Goal: Check status: Check status

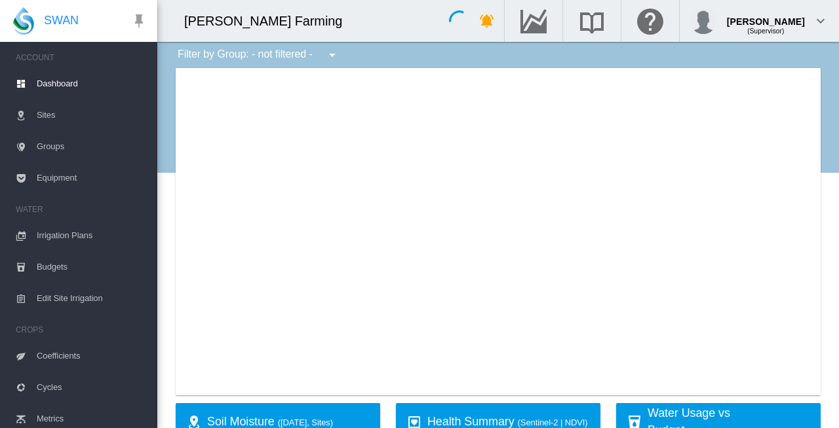
type input "**********"
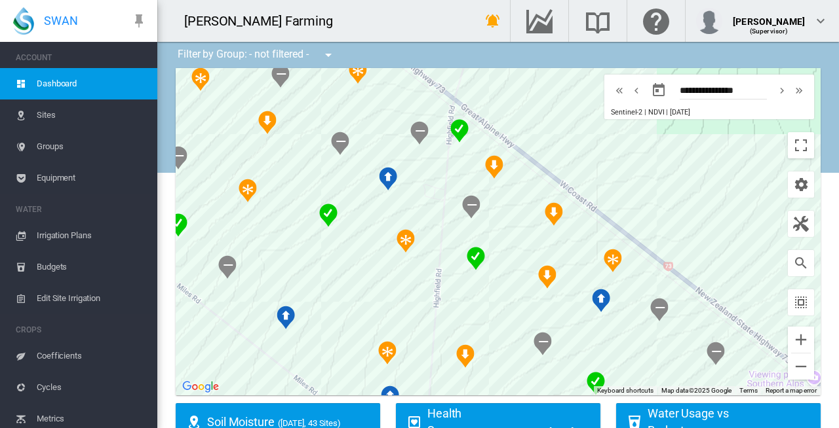
drag, startPoint x: 702, startPoint y: 144, endPoint x: 525, endPoint y: 102, distance: 181.2
click at [525, 102] on div at bounding box center [498, 232] width 645 height 328
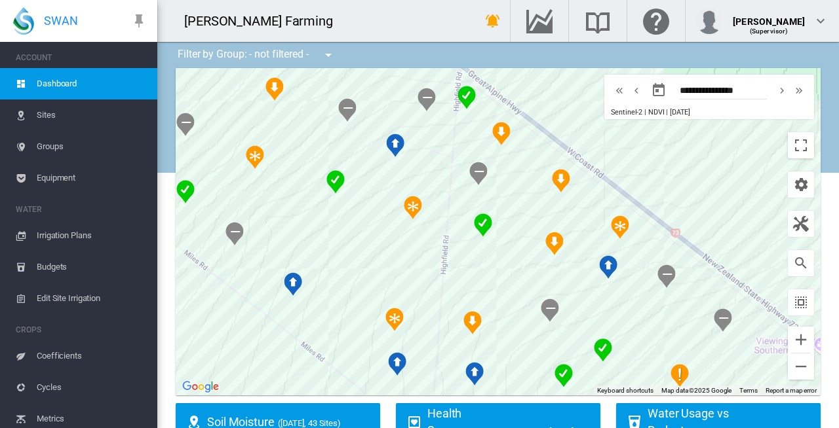
drag, startPoint x: 578, startPoint y: 167, endPoint x: 584, endPoint y: 133, distance: 34.7
click at [584, 133] on div at bounding box center [498, 232] width 645 height 328
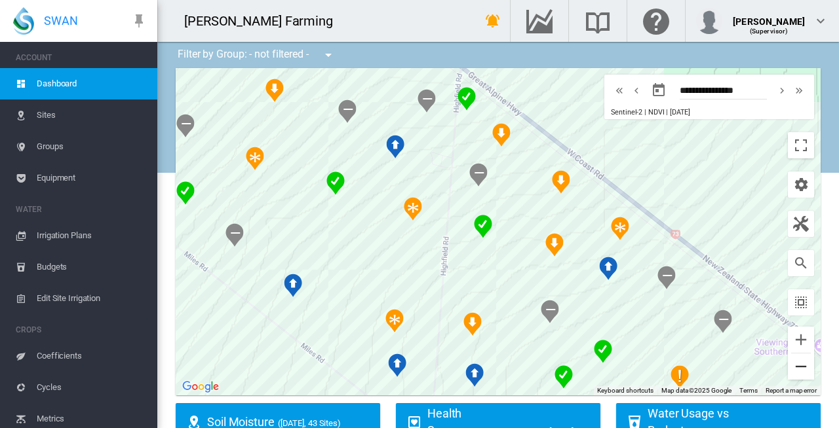
click at [790, 364] on button "Zoom out" at bounding box center [801, 367] width 26 height 26
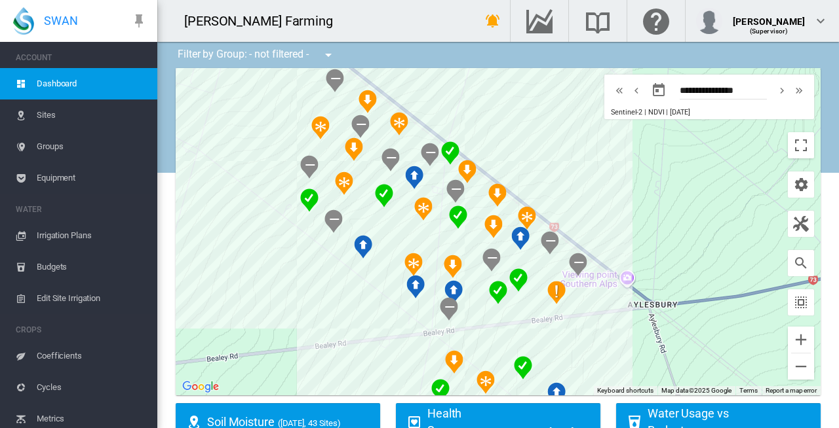
drag, startPoint x: 593, startPoint y: 186, endPoint x: 558, endPoint y: 180, distance: 35.2
click at [558, 180] on div at bounding box center [498, 232] width 645 height 328
click at [629, 89] on md-icon "icon-chevron-left" at bounding box center [636, 91] width 14 height 16
click at [774, 87] on md-icon "icon-chevron-right" at bounding box center [781, 91] width 14 height 16
click at [629, 87] on md-icon "icon-chevron-left" at bounding box center [636, 91] width 14 height 16
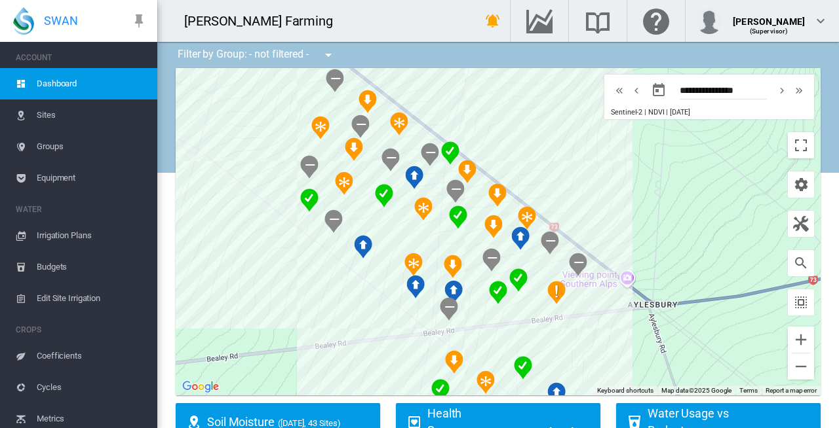
click at [774, 89] on md-icon "icon-chevron-right" at bounding box center [781, 91] width 14 height 16
click at [629, 89] on md-icon "icon-chevron-left" at bounding box center [636, 91] width 14 height 16
click at [774, 90] on md-icon "icon-chevron-right" at bounding box center [781, 91] width 14 height 16
type input "**********"
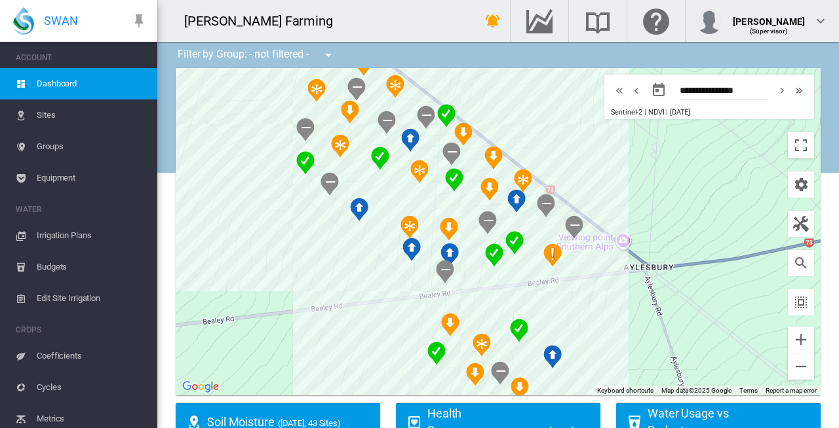
drag, startPoint x: 641, startPoint y: 293, endPoint x: 637, endPoint y: 254, distance: 38.9
click at [637, 254] on div at bounding box center [498, 232] width 645 height 328
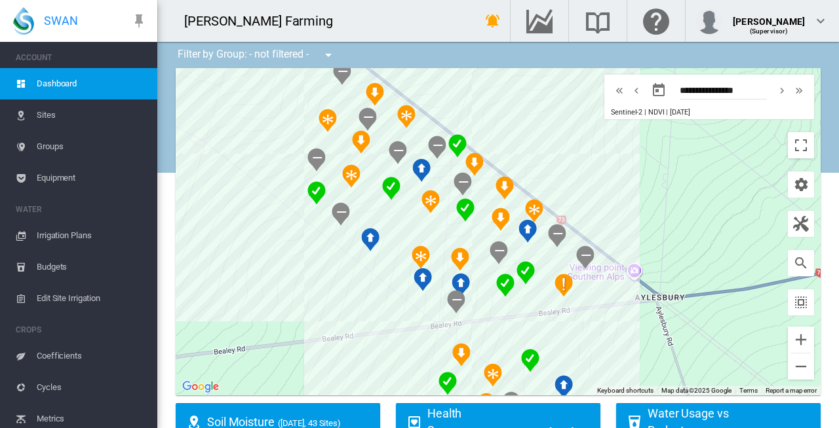
drag, startPoint x: 677, startPoint y: 261, endPoint x: 688, endPoint y: 290, distance: 30.9
click at [688, 290] on div at bounding box center [498, 232] width 645 height 328
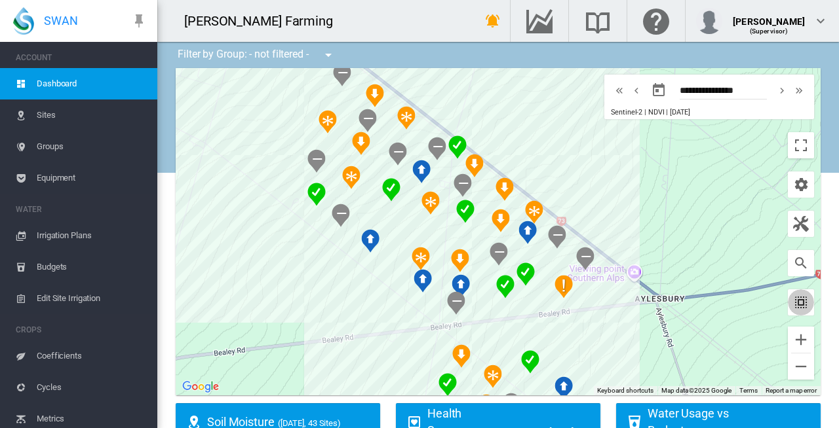
click at [793, 303] on md-icon "icon-select-all" at bounding box center [801, 303] width 16 height 16
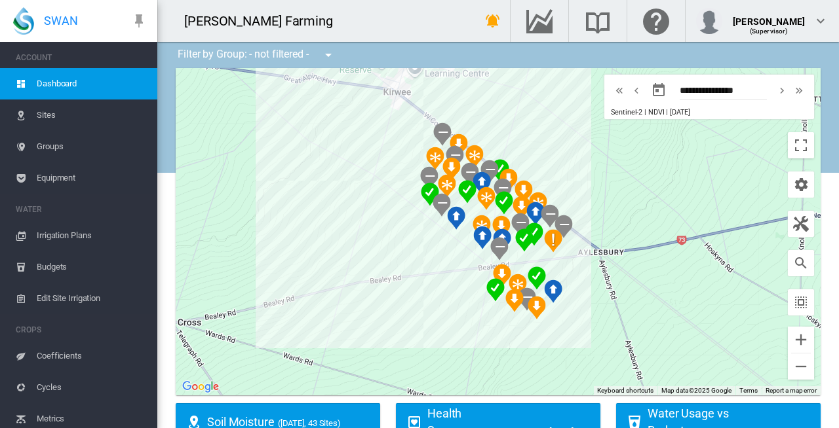
click at [330, 58] on md-icon "icon-menu-down" at bounding box center [328, 55] width 16 height 16
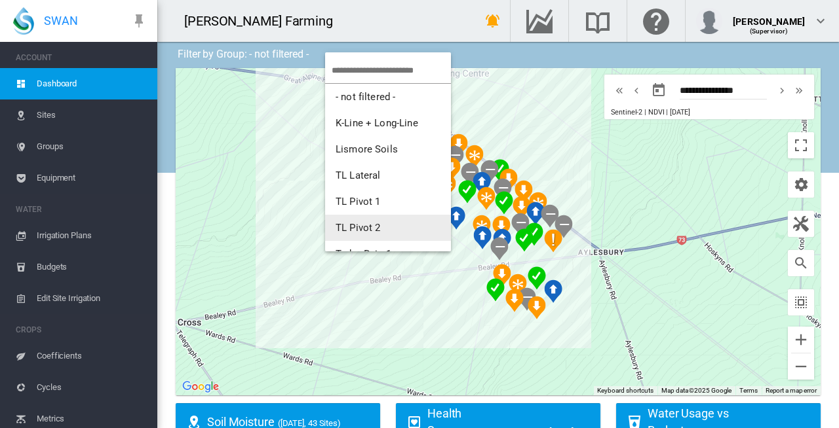
scroll to position [231, 0]
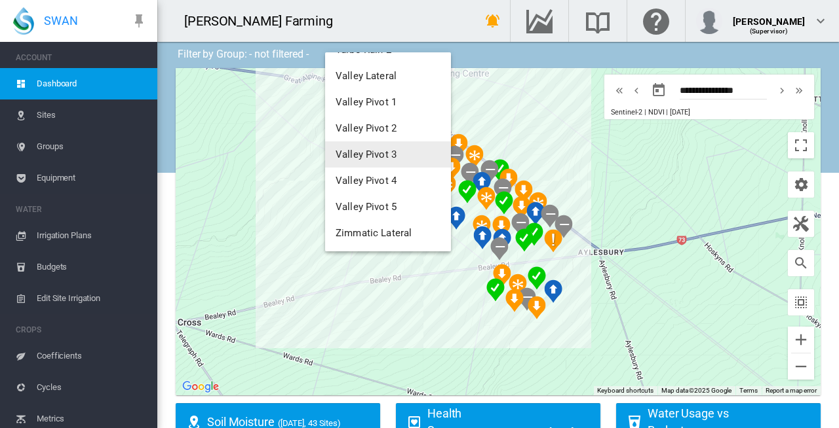
click at [497, 55] on md-backdrop at bounding box center [419, 214] width 839 height 428
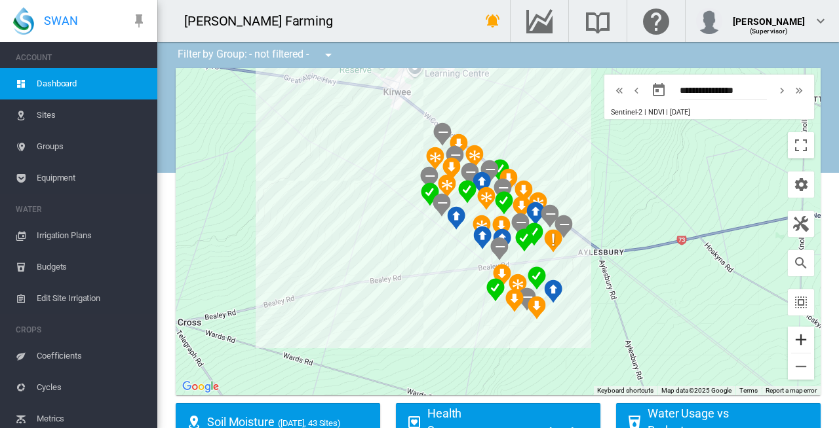
click at [793, 340] on button "Zoom in" at bounding box center [801, 340] width 26 height 26
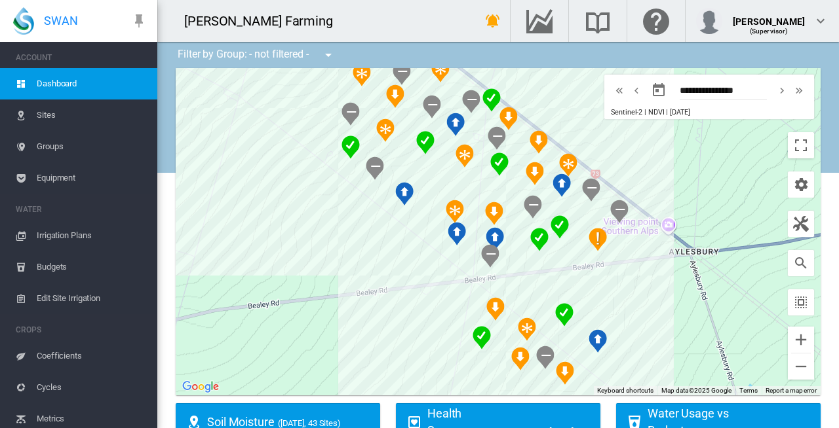
drag, startPoint x: 670, startPoint y: 320, endPoint x: 658, endPoint y: 297, distance: 25.5
click at [658, 297] on div at bounding box center [498, 232] width 645 height 328
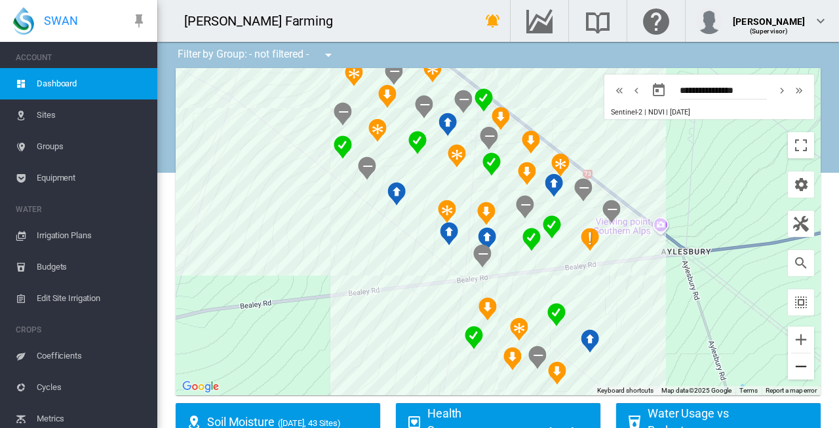
click at [797, 376] on button "Zoom out" at bounding box center [801, 367] width 26 height 26
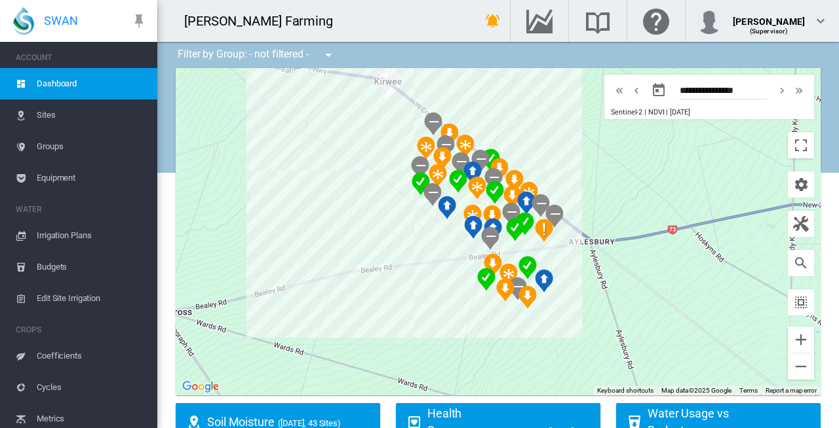
click at [546, 176] on div at bounding box center [498, 232] width 645 height 328
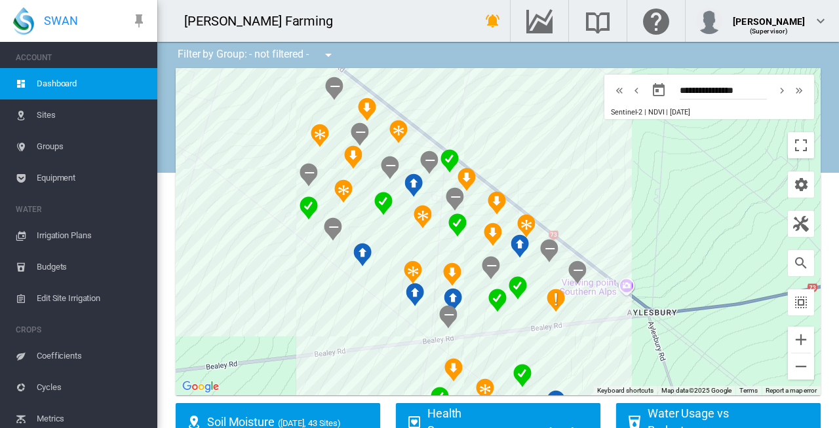
drag, startPoint x: 540, startPoint y: 181, endPoint x: 561, endPoint y: 180, distance: 21.0
click at [561, 180] on div at bounding box center [498, 232] width 645 height 328
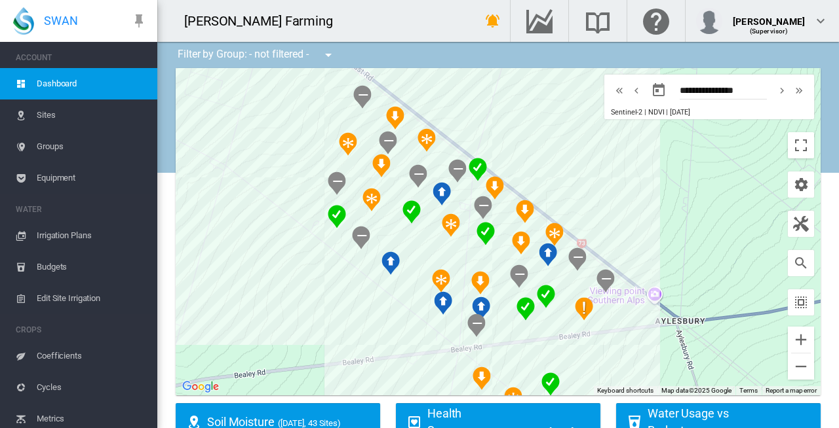
drag, startPoint x: 485, startPoint y: 133, endPoint x: 516, endPoint y: 148, distance: 34.3
click at [516, 148] on div at bounding box center [498, 232] width 645 height 328
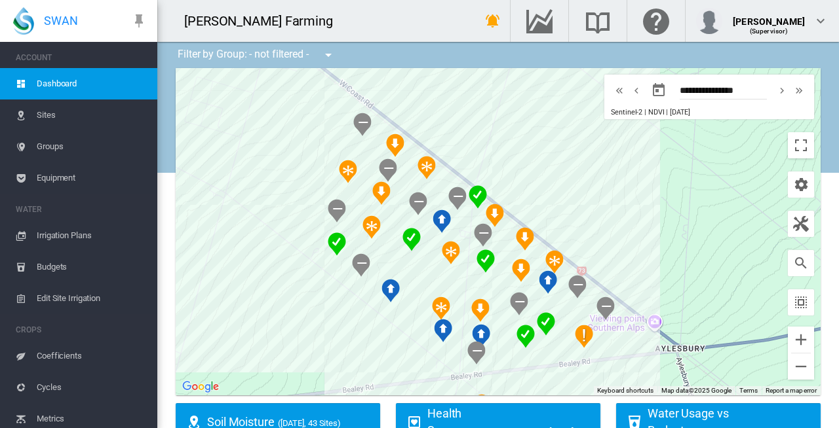
drag, startPoint x: 709, startPoint y: 237, endPoint x: 709, endPoint y: 267, distance: 30.1
click at [709, 267] on div at bounding box center [498, 232] width 645 height 328
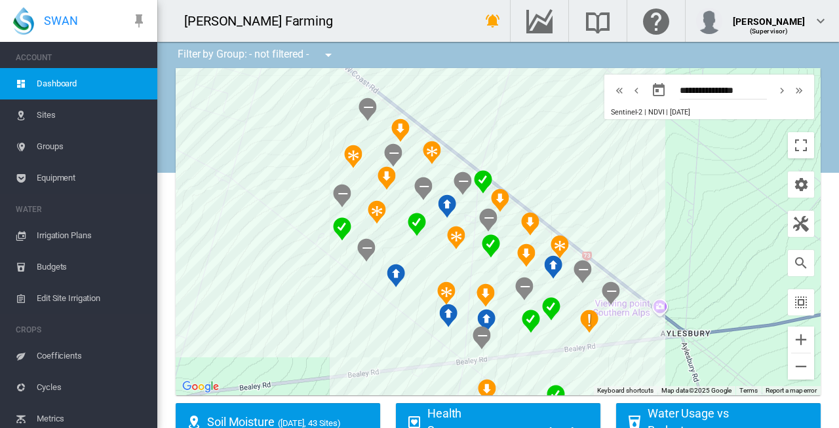
drag, startPoint x: 663, startPoint y: 259, endPoint x: 669, endPoint y: 242, distance: 17.4
click at [669, 242] on div at bounding box center [498, 232] width 645 height 328
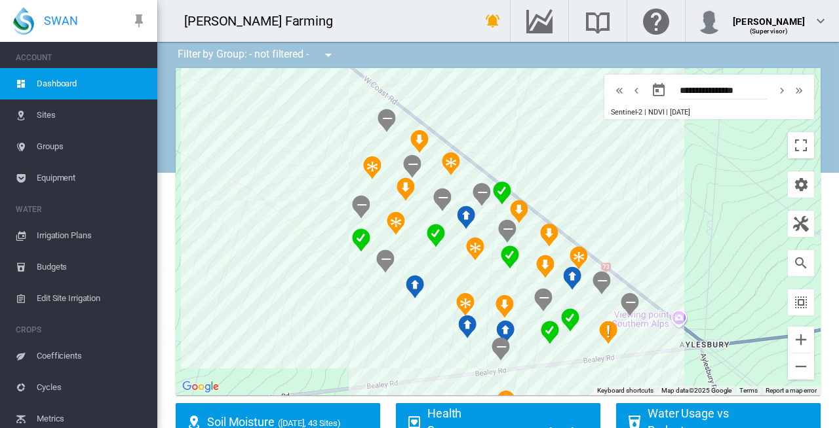
drag, startPoint x: 550, startPoint y: 157, endPoint x: 569, endPoint y: 167, distance: 22.3
click at [569, 167] on div at bounding box center [498, 232] width 645 height 328
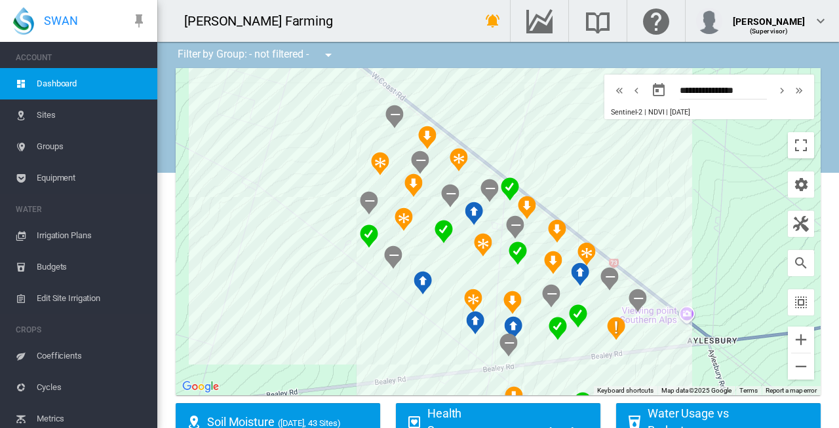
drag, startPoint x: 579, startPoint y: 207, endPoint x: 588, endPoint y: 204, distance: 10.2
click at [588, 204] on div at bounding box center [498, 232] width 645 height 328
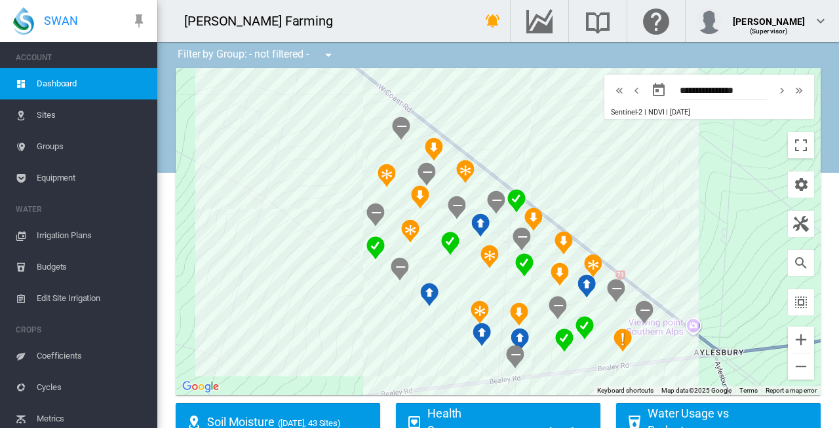
drag, startPoint x: 517, startPoint y: 149, endPoint x: 525, endPoint y: 161, distance: 14.5
click at [525, 161] on div at bounding box center [498, 232] width 645 height 328
click at [795, 340] on button "Zoom in" at bounding box center [801, 340] width 26 height 26
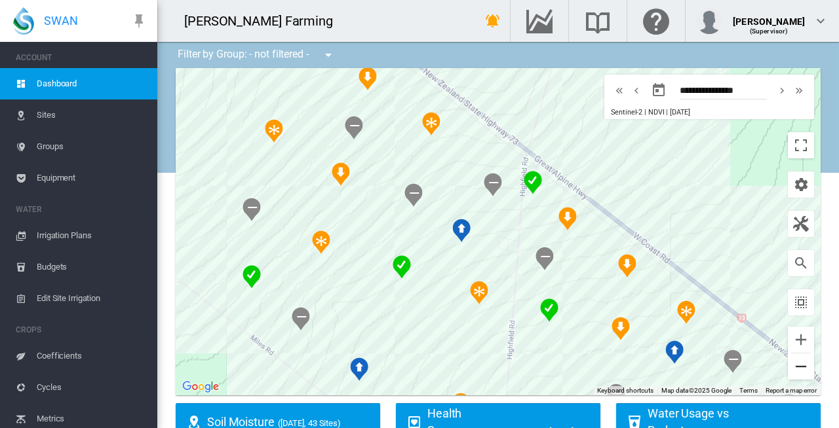
click at [790, 370] on button "Zoom out" at bounding box center [801, 367] width 26 height 26
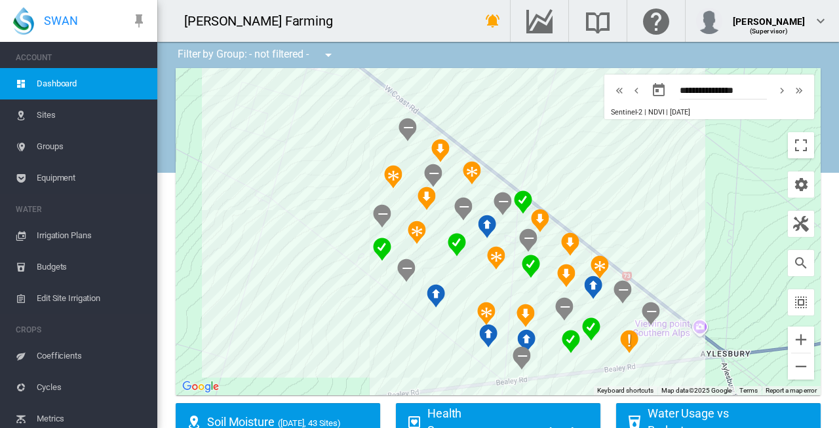
drag, startPoint x: 592, startPoint y: 210, endPoint x: 599, endPoint y: 211, distance: 7.2
click at [599, 211] on div at bounding box center [498, 232] width 645 height 328
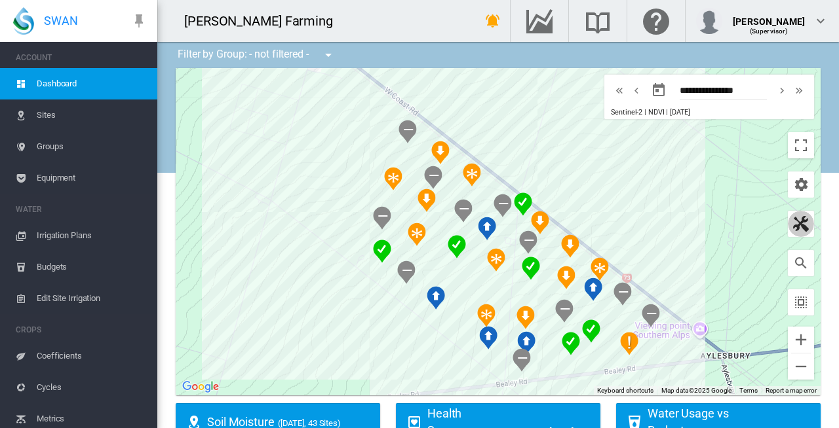
click at [793, 222] on md-icon "button" at bounding box center [801, 224] width 16 height 16
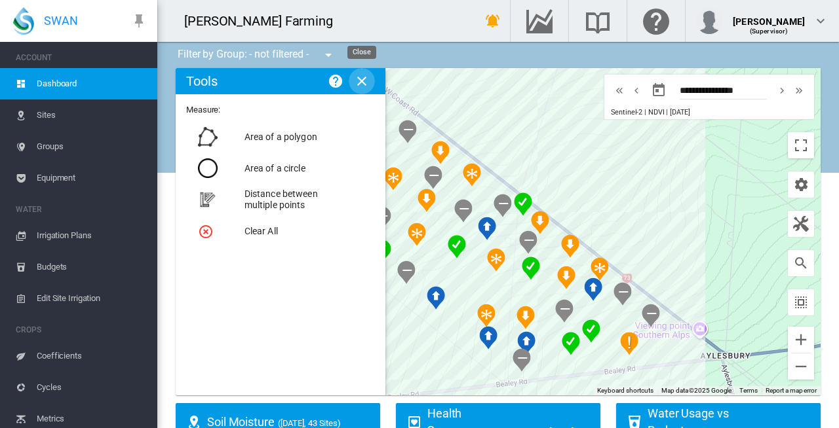
click at [363, 81] on md-icon "icon-close" at bounding box center [362, 81] width 16 height 16
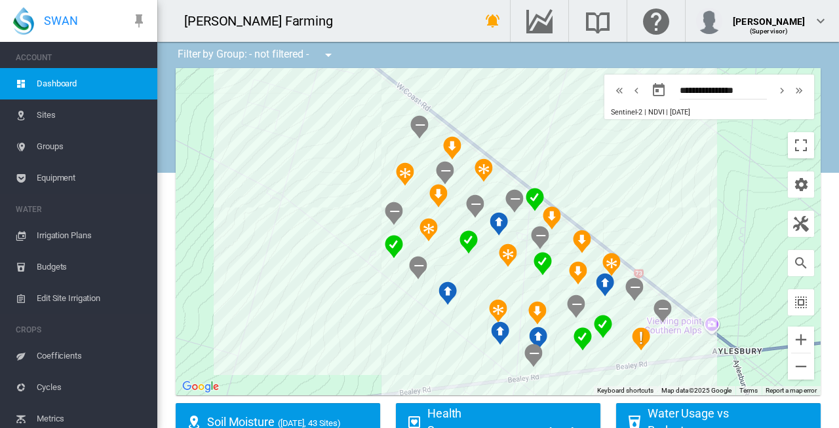
drag, startPoint x: 702, startPoint y: 269, endPoint x: 713, endPoint y: 261, distance: 13.8
click at [713, 261] on div at bounding box center [498, 232] width 645 height 328
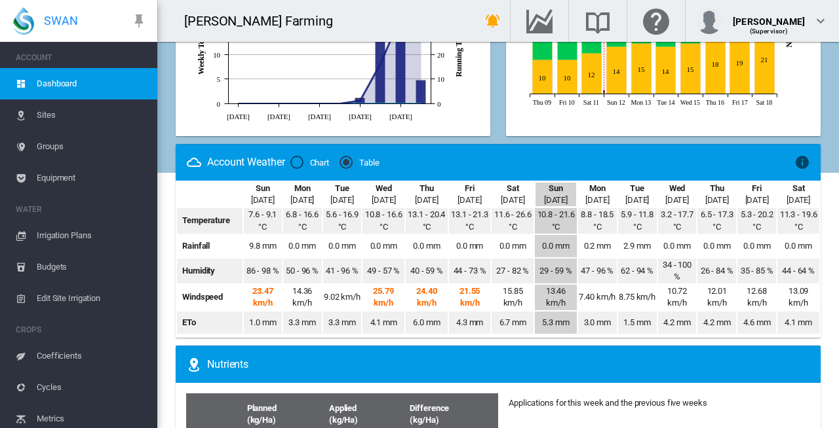
scroll to position [688, 0]
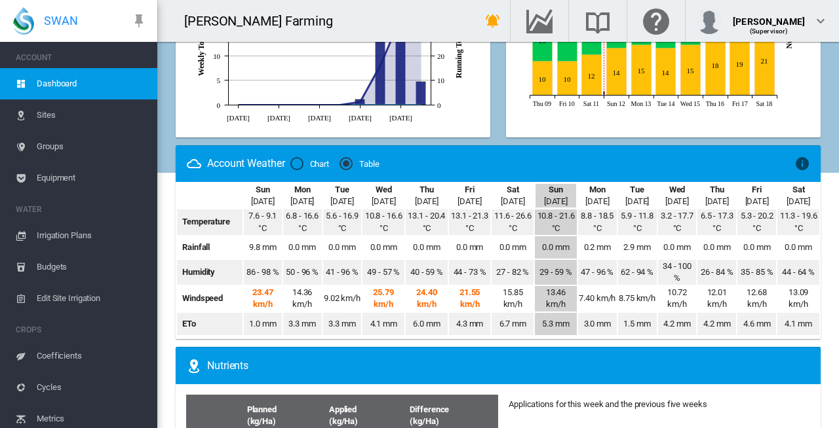
click at [474, 288] on div "21.55 km/h" at bounding box center [469, 299] width 41 height 24
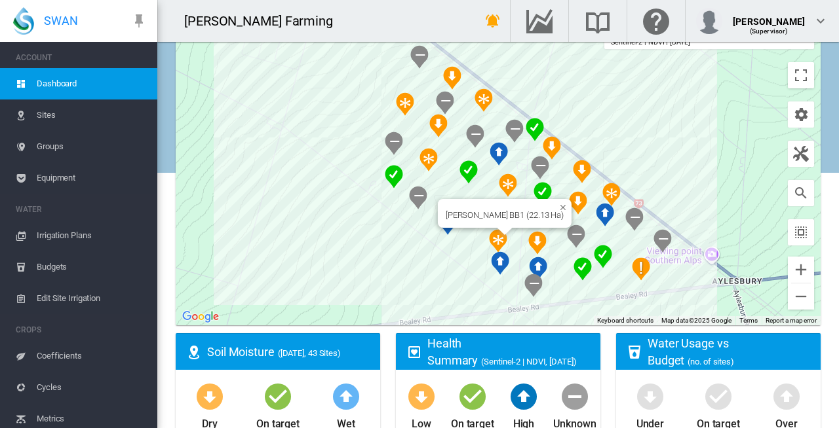
scroll to position [59, 0]
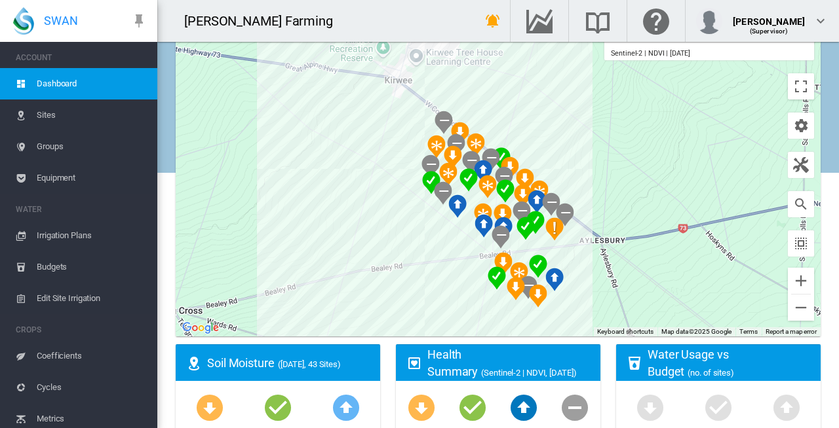
drag, startPoint x: 731, startPoint y: 225, endPoint x: 601, endPoint y: 233, distance: 129.3
click at [601, 233] on div at bounding box center [498, 173] width 645 height 328
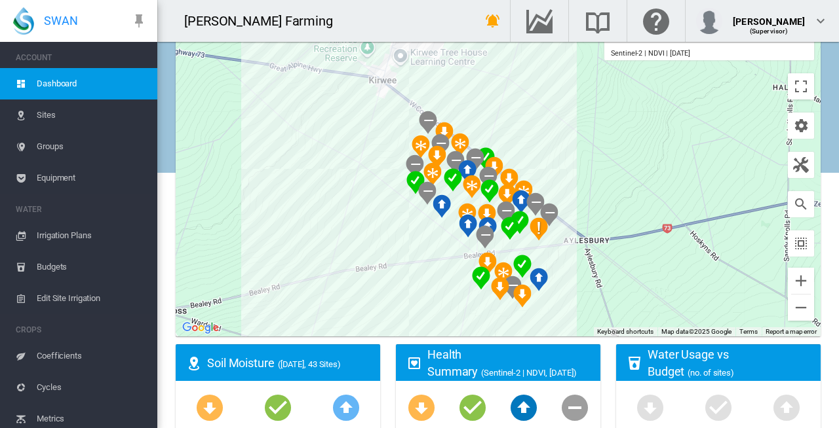
click at [527, 172] on div at bounding box center [498, 173] width 645 height 328
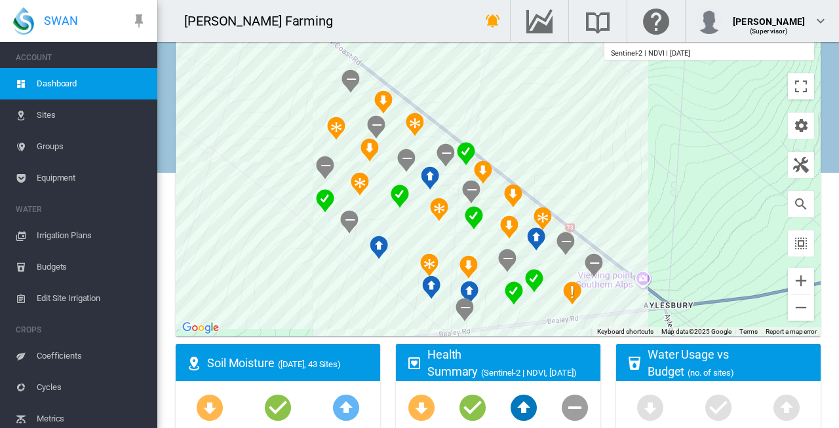
drag, startPoint x: 495, startPoint y: 147, endPoint x: 523, endPoint y: 143, distance: 28.4
click at [523, 143] on div at bounding box center [498, 173] width 645 height 328
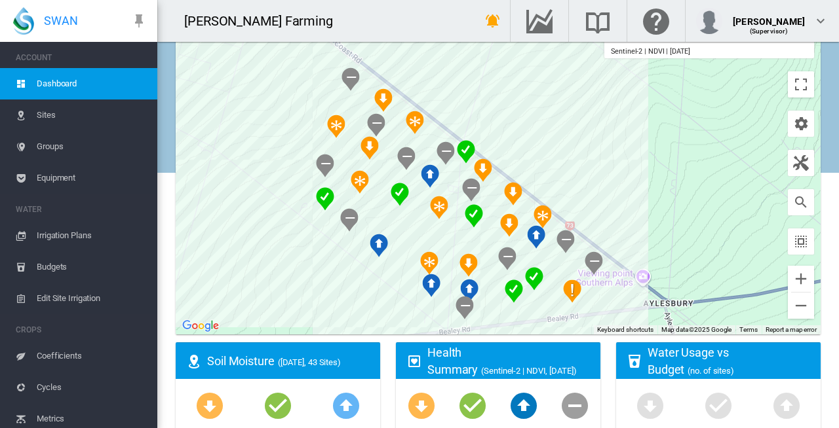
scroll to position [65, 0]
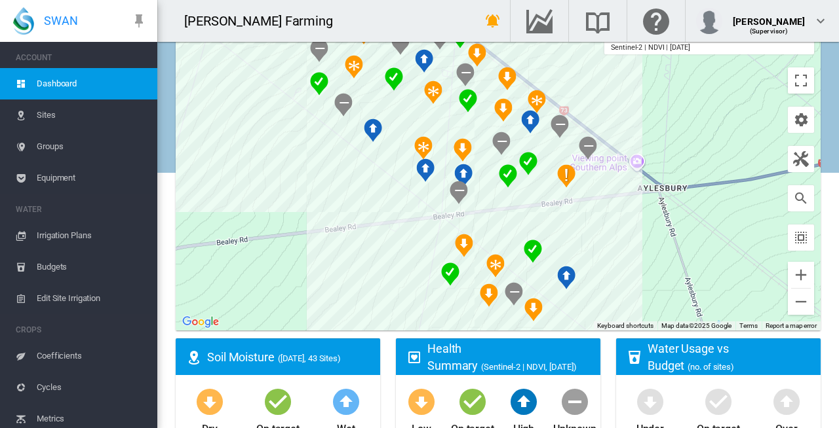
drag, startPoint x: 639, startPoint y: 183, endPoint x: 633, endPoint y: 69, distance: 114.2
click at [633, 69] on div at bounding box center [498, 167] width 645 height 328
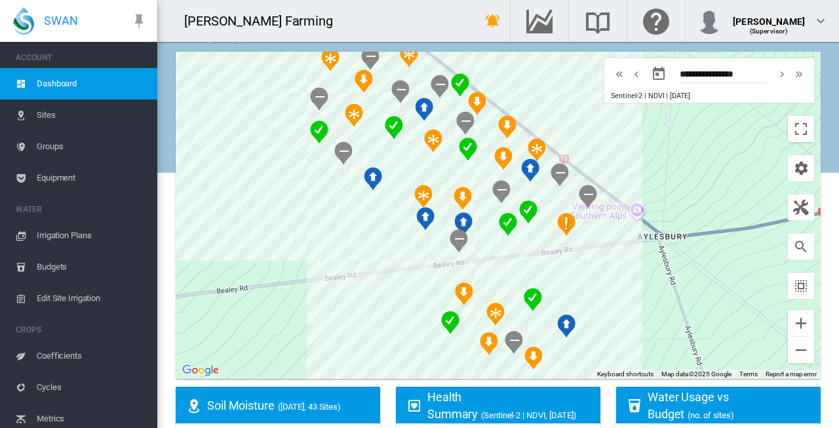
scroll to position [10, 0]
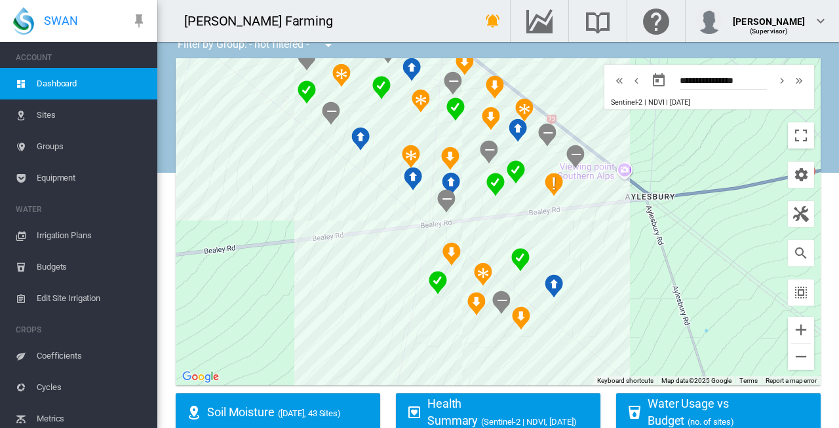
drag, startPoint x: 377, startPoint y: 330, endPoint x: 364, endPoint y: 283, distance: 48.8
click at [364, 283] on div at bounding box center [498, 222] width 645 height 328
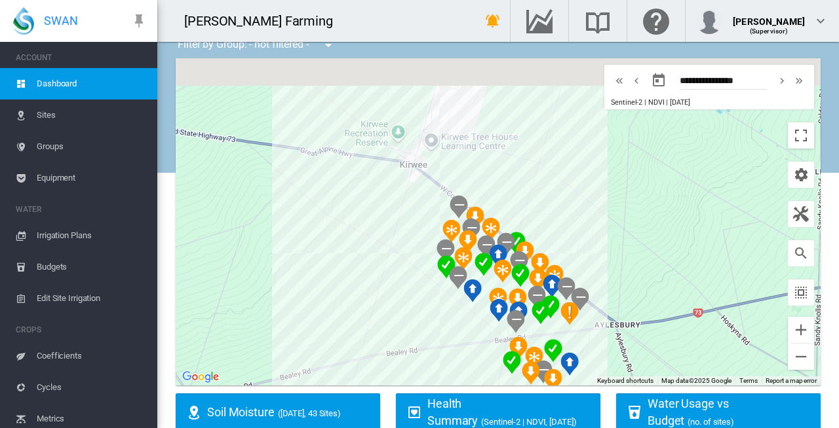
drag, startPoint x: 506, startPoint y: 263, endPoint x: 455, endPoint y: 326, distance: 81.0
click at [455, 326] on div at bounding box center [498, 222] width 645 height 328
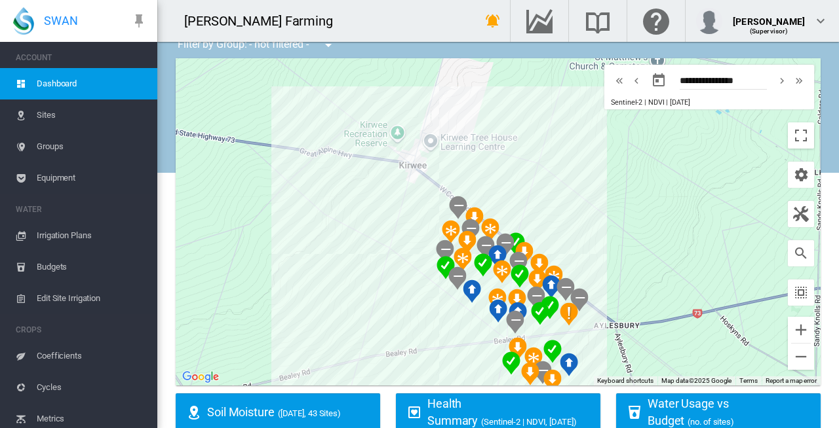
click at [577, 269] on div at bounding box center [498, 222] width 645 height 328
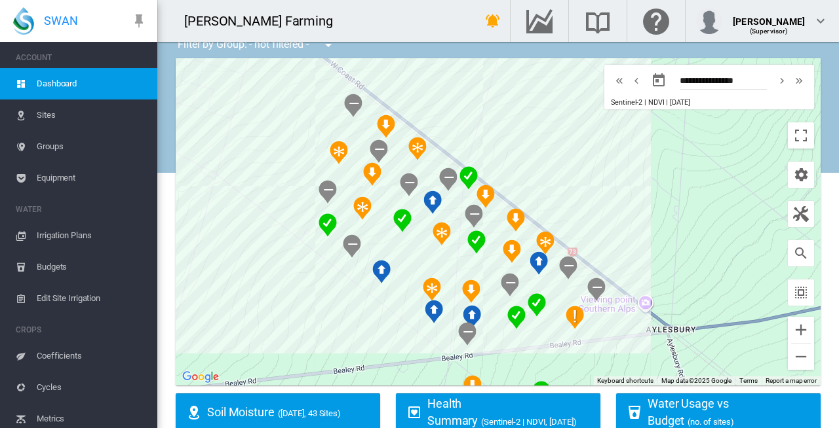
drag, startPoint x: 584, startPoint y: 313, endPoint x: 612, endPoint y: 180, distance: 136.6
click at [612, 180] on div at bounding box center [498, 222] width 645 height 328
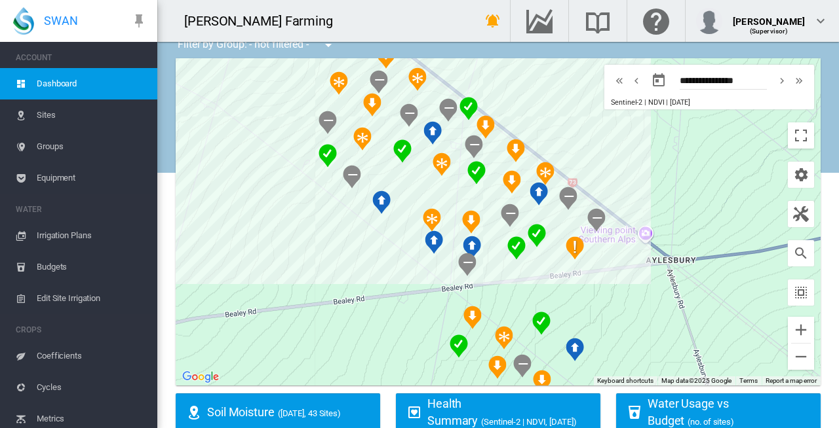
drag, startPoint x: 624, startPoint y: 221, endPoint x: 624, endPoint y: 146, distance: 74.7
click at [624, 146] on div at bounding box center [498, 222] width 645 height 328
